Goal: Task Accomplishment & Management: Complete application form

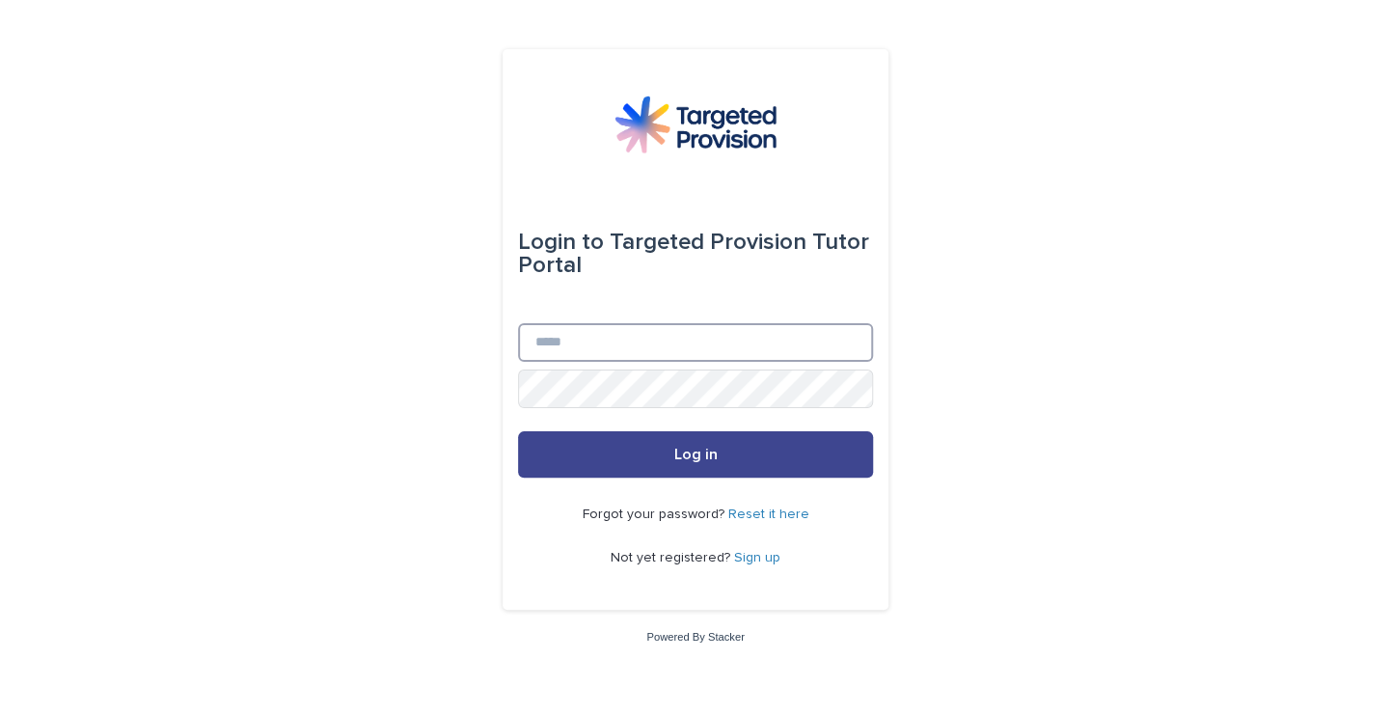
type input "**********"
click at [665, 448] on button "Log in" at bounding box center [695, 454] width 355 height 46
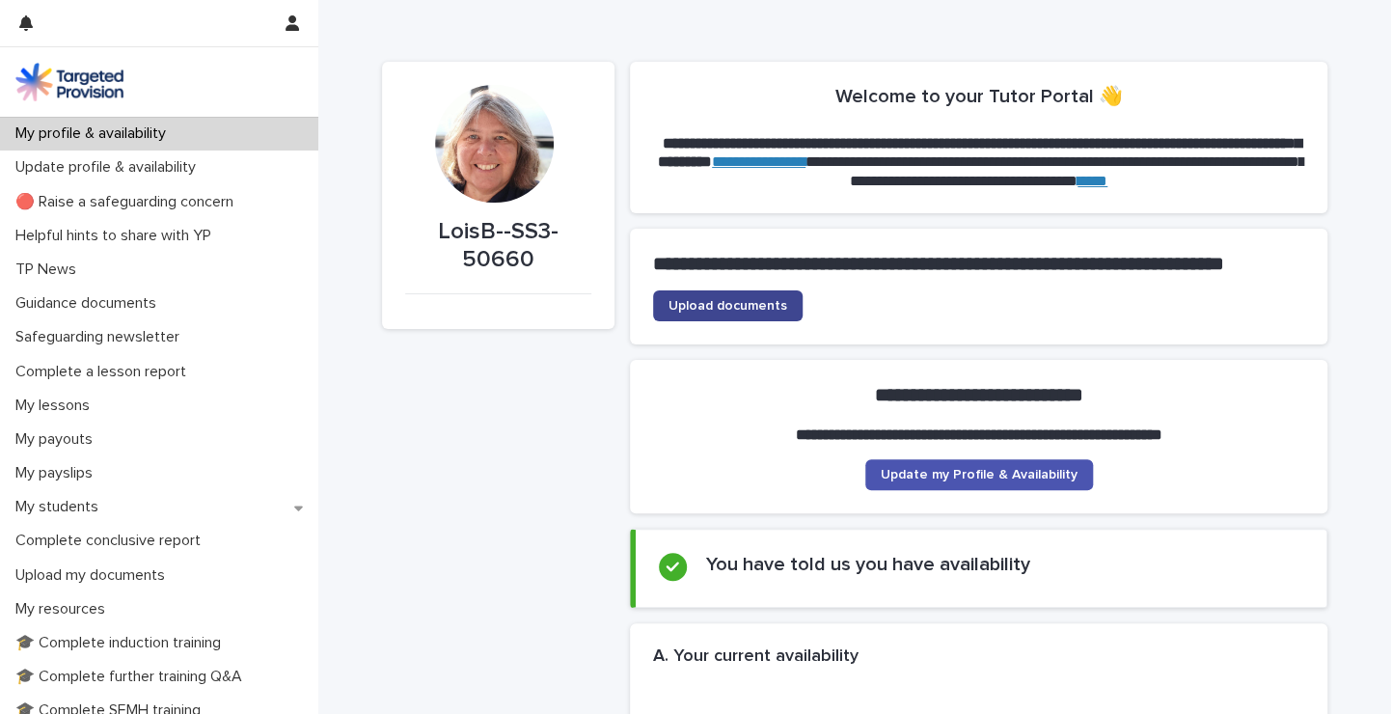
click at [744, 313] on span "Upload documents" at bounding box center [728, 306] width 119 height 14
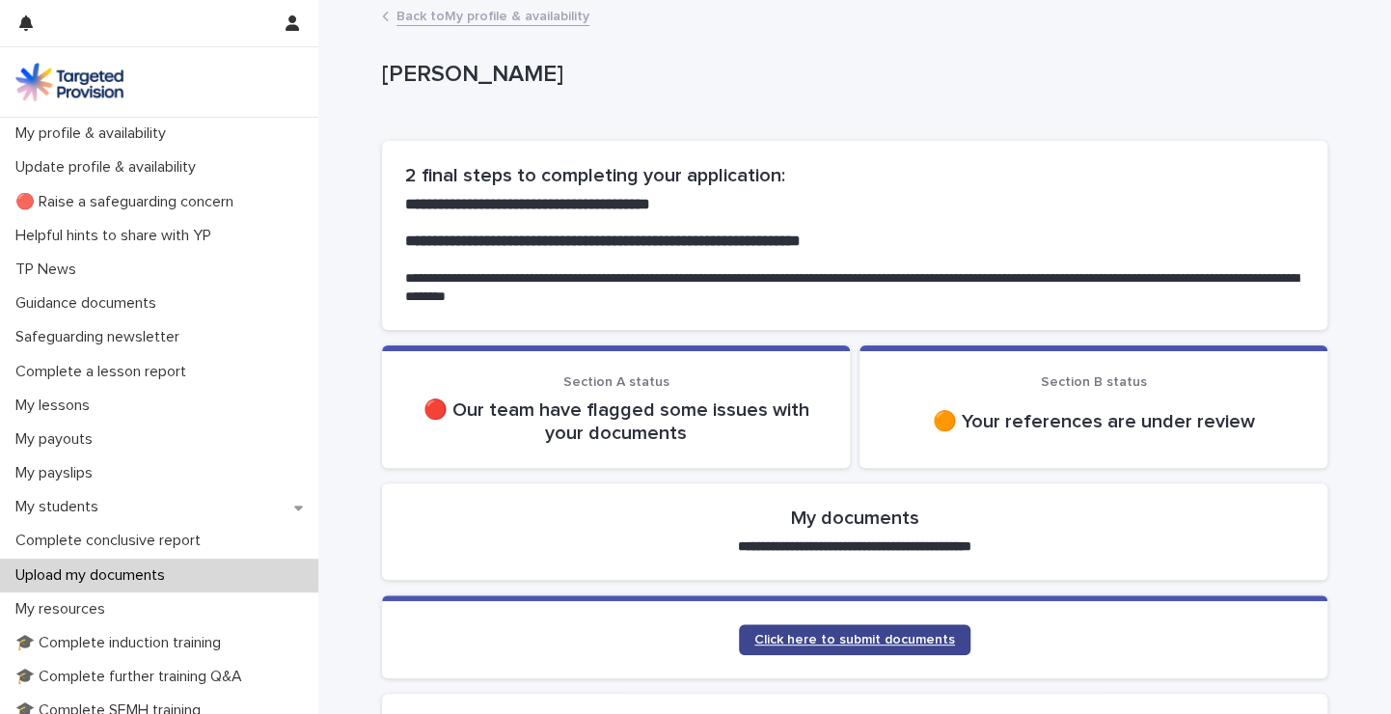
click at [821, 640] on span "Click here to submit documents" at bounding box center [854, 640] width 201 height 14
